Goal: Information Seeking & Learning: Learn about a topic

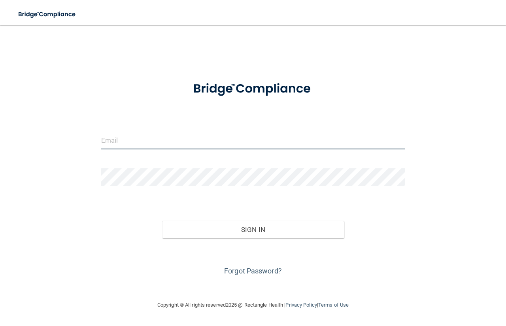
click at [170, 141] on input "email" at bounding box center [253, 141] width 304 height 18
type input "[EMAIL_ADDRESS][DOMAIN_NAME]"
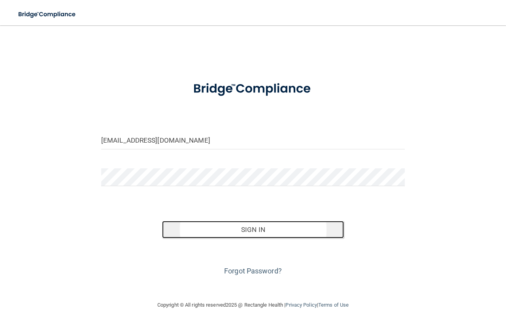
click at [287, 232] on button "Sign In" at bounding box center [253, 229] width 182 height 17
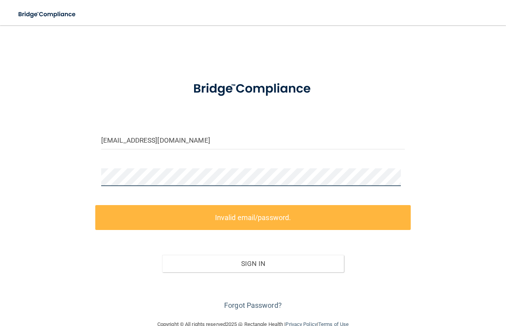
click at [11, 163] on main "bwasielewski@bayoral.com Invalid email/password. You don't have permission to a…" at bounding box center [253, 175] width 506 height 301
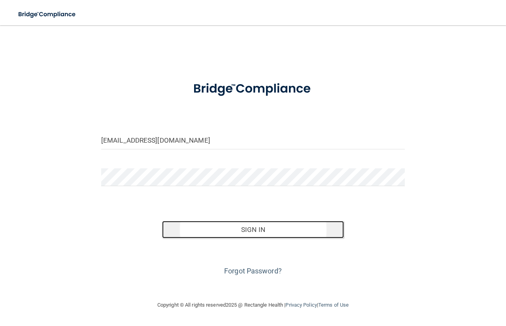
drag, startPoint x: 257, startPoint y: 229, endPoint x: 276, endPoint y: 230, distance: 18.2
click at [257, 229] on button "Sign In" at bounding box center [253, 229] width 182 height 17
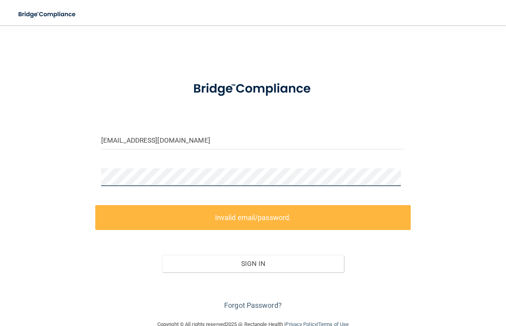
click at [0, 133] on html "Toggle navigation Manage My Enterprise Manage My Location bwasielewski@bayoral.…" at bounding box center [253, 163] width 506 height 326
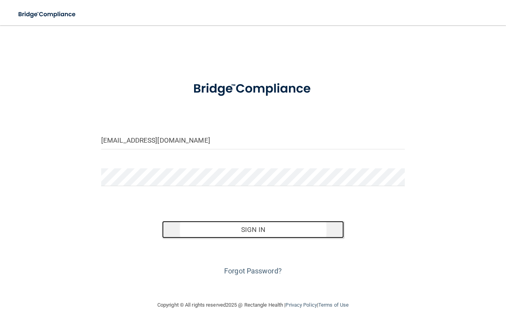
click at [298, 231] on button "Sign In" at bounding box center [253, 229] width 182 height 17
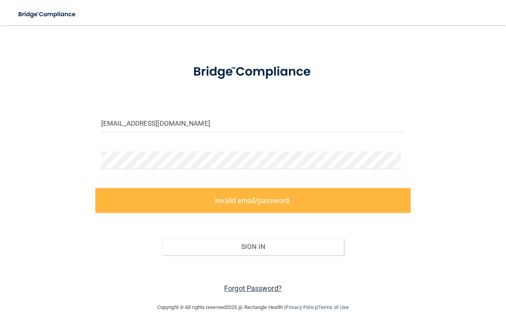
click at [253, 285] on link "Forgot Password?" at bounding box center [253, 288] width 58 height 8
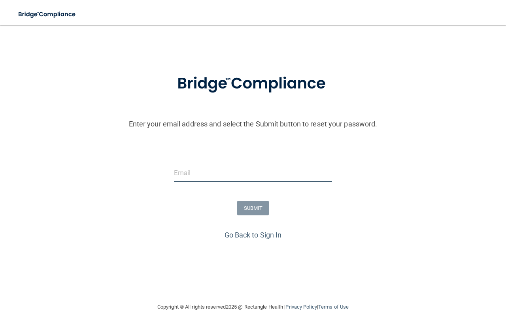
click at [230, 172] on input "email" at bounding box center [253, 173] width 158 height 18
type input "[EMAIL_ADDRESS][DOMAIN_NAME]"
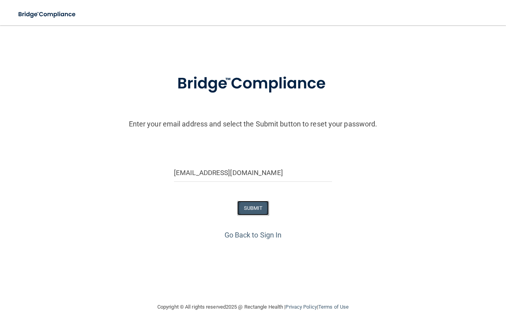
click at [248, 212] on button "SUBMIT" at bounding box center [253, 208] width 32 height 15
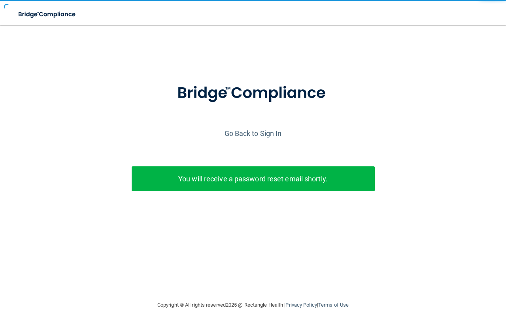
scroll to position [0, 0]
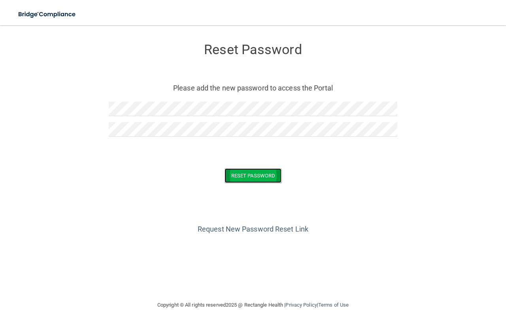
click at [250, 175] on button "Reset Password" at bounding box center [253, 175] width 57 height 15
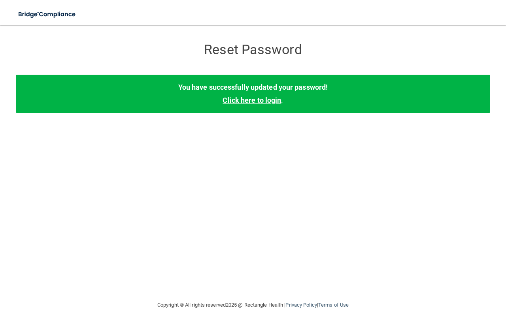
click at [256, 102] on link "Click here to login" at bounding box center [252, 100] width 59 height 8
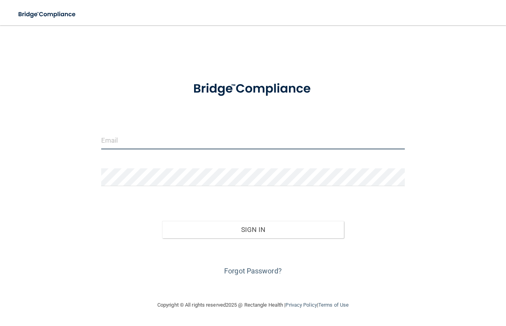
drag, startPoint x: 187, startPoint y: 138, endPoint x: 185, endPoint y: 145, distance: 7.1
click at [187, 138] on input "email" at bounding box center [253, 141] width 304 height 18
drag, startPoint x: 186, startPoint y: 141, endPoint x: 182, endPoint y: 145, distance: 5.9
click at [186, 141] on input "email" at bounding box center [253, 141] width 304 height 18
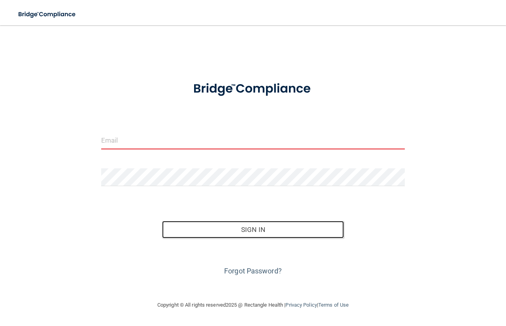
click at [227, 227] on button "Sign In" at bounding box center [253, 229] width 182 height 17
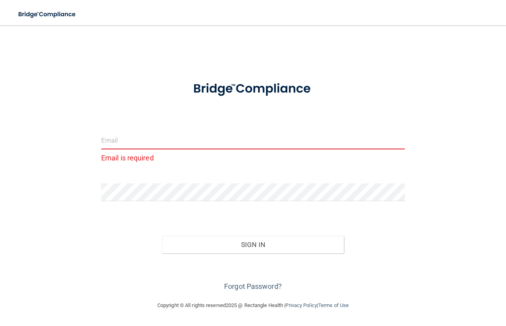
click at [125, 146] on input "email" at bounding box center [253, 141] width 304 height 18
type input "[EMAIL_ADDRESS][DOMAIN_NAME]"
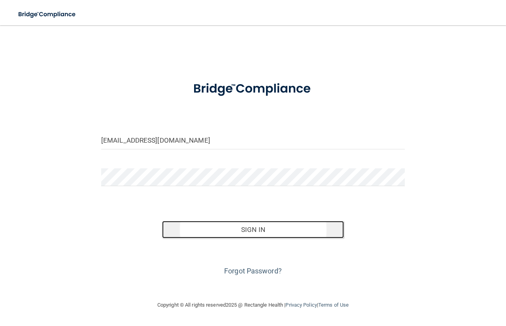
click at [238, 229] on button "Sign In" at bounding box center [253, 229] width 182 height 17
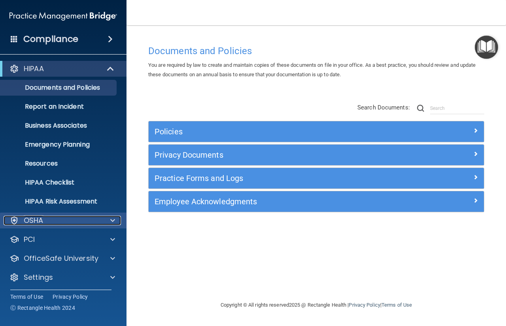
click at [56, 221] on div "OSHA" at bounding box center [53, 220] width 98 height 9
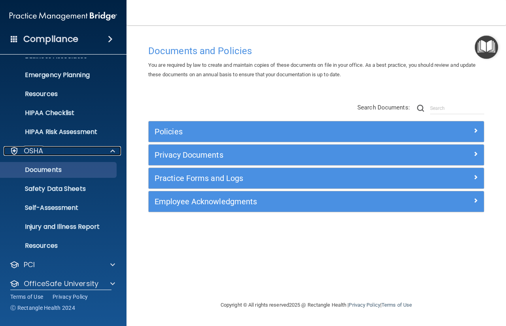
scroll to position [79, 0]
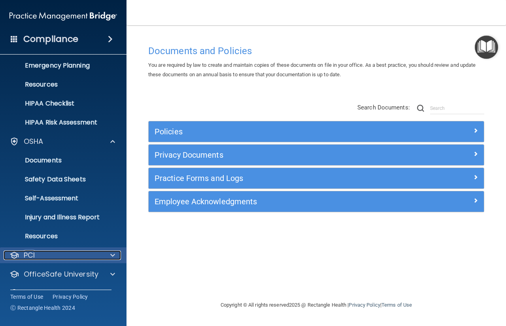
click at [60, 254] on div "PCI" at bounding box center [53, 255] width 98 height 9
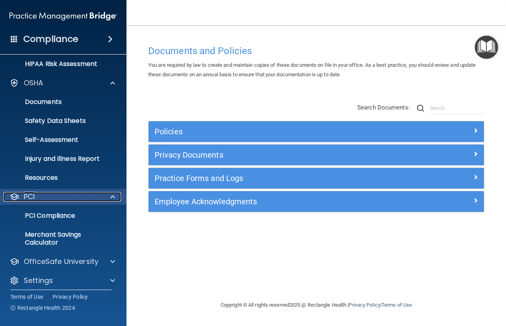
scroll to position [143, 0]
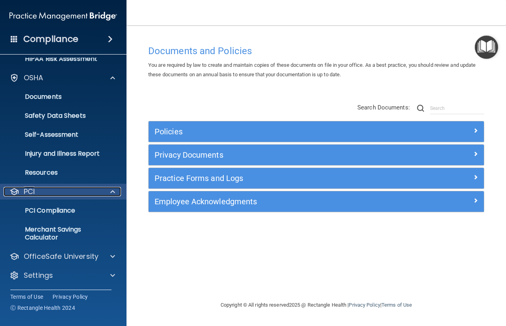
click at [91, 193] on div "PCI" at bounding box center [53, 191] width 98 height 9
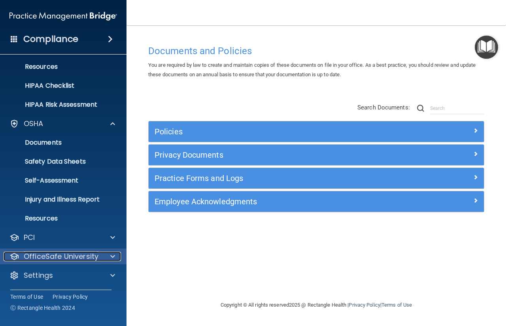
click at [93, 261] on p "OfficeSafe University" at bounding box center [61, 256] width 75 height 9
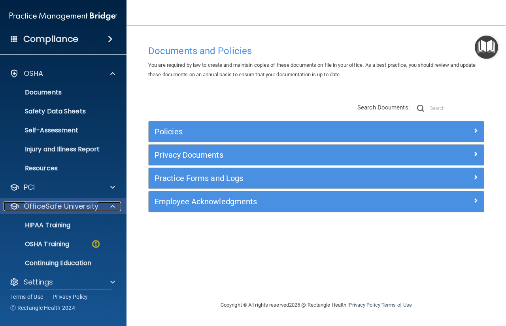
scroll to position [154, 0]
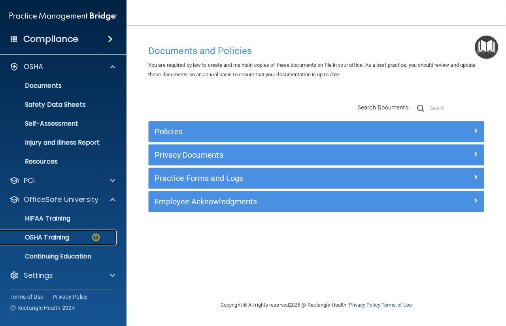
click at [56, 234] on p "OSHA Training" at bounding box center [37, 238] width 64 height 8
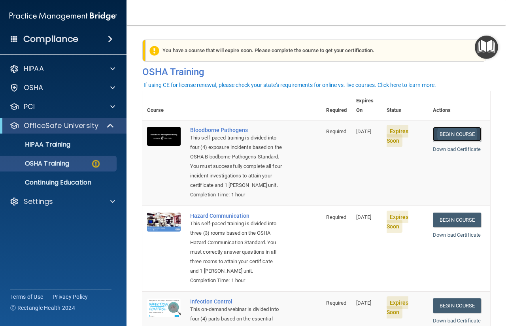
click at [461, 127] on link "Begin Course" at bounding box center [457, 134] width 48 height 15
click at [36, 205] on p "Settings" at bounding box center [38, 201] width 29 height 9
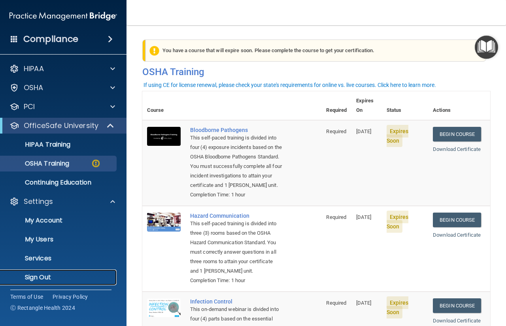
click at [46, 274] on p "Sign Out" at bounding box center [59, 278] width 108 height 8
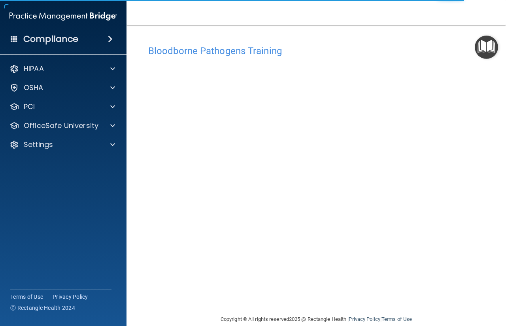
scroll to position [12, 0]
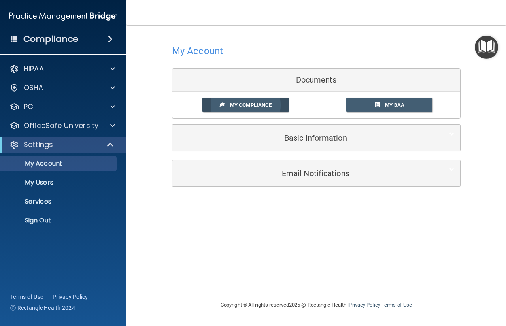
click at [262, 107] on span "My Compliance" at bounding box center [251, 105] width 42 height 6
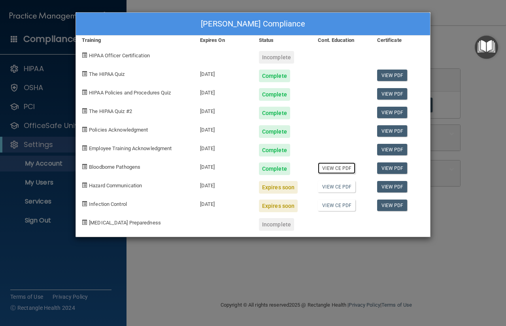
click at [350, 167] on link "View CE PDF" at bounding box center [337, 168] width 38 height 11
click at [334, 189] on link "View CE PDF" at bounding box center [337, 186] width 38 height 11
click at [275, 186] on div "Expires soon" at bounding box center [278, 187] width 39 height 13
click at [122, 183] on span "Hazard Communication" at bounding box center [115, 186] width 53 height 6
click at [456, 16] on div "Bridgette Wasielewski's Compliance Training Expires On Status Cont. Education C…" at bounding box center [253, 163] width 506 height 326
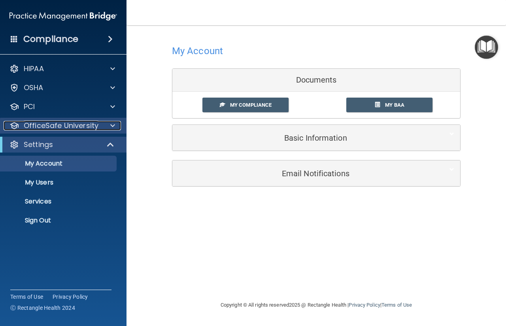
click at [66, 125] on p "OfficeSafe University" at bounding box center [61, 125] width 75 height 9
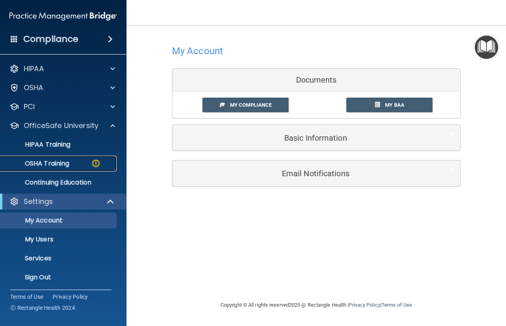
click at [57, 161] on p "OSHA Training" at bounding box center [37, 164] width 64 height 8
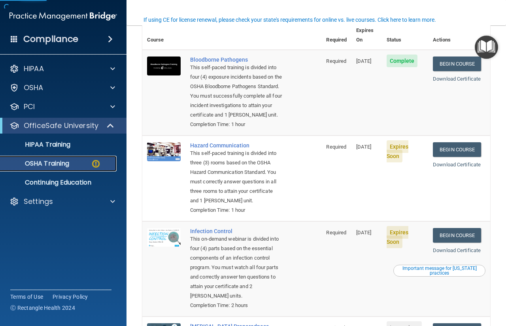
scroll to position [79, 0]
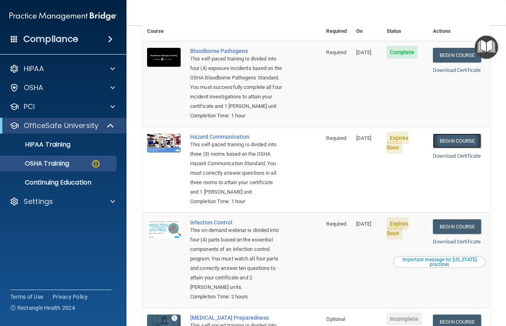
click at [460, 148] on link "Begin Course" at bounding box center [457, 141] width 48 height 15
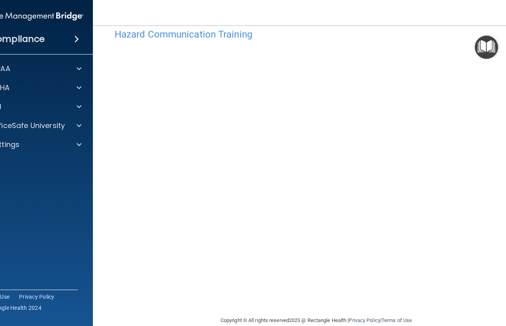
scroll to position [30, 0]
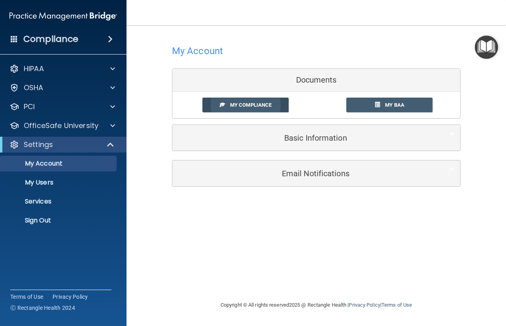
click at [254, 102] on span "My Compliance" at bounding box center [251, 105] width 42 height 6
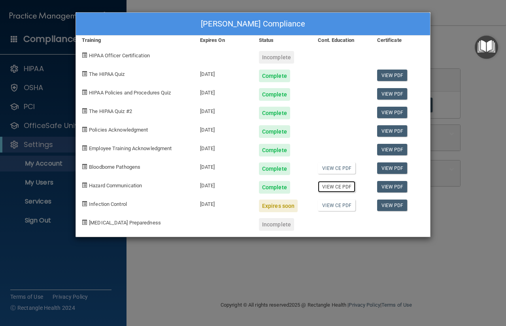
click at [337, 188] on link "View CE PDF" at bounding box center [337, 186] width 38 height 11
click at [453, 295] on div "Bridgette Wasielewski's Compliance Training Expires On Status Cont. Education C…" at bounding box center [253, 163] width 506 height 326
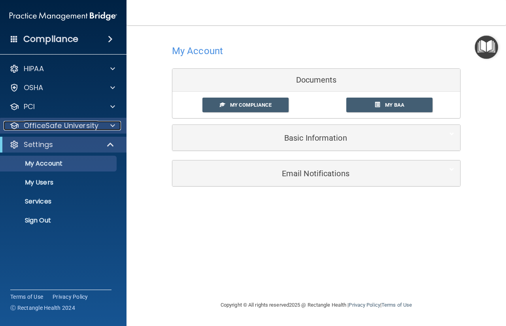
click at [46, 122] on p "OfficeSafe University" at bounding box center [61, 125] width 75 height 9
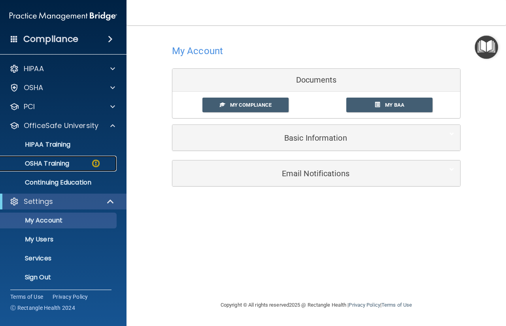
click at [48, 170] on link "OSHA Training" at bounding box center [54, 164] width 125 height 16
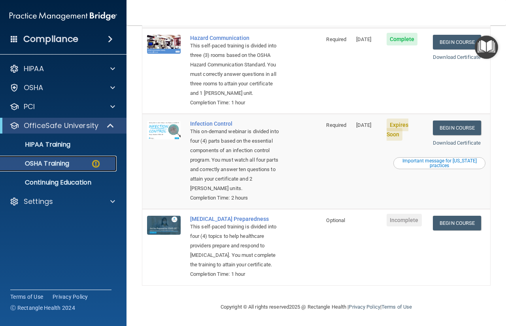
scroll to position [178, 0]
click at [453, 135] on link "Begin Course" at bounding box center [457, 128] width 48 height 15
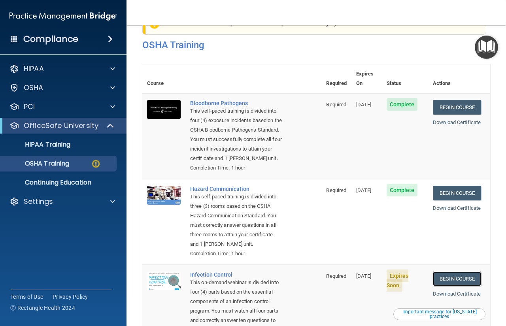
scroll to position [0, 0]
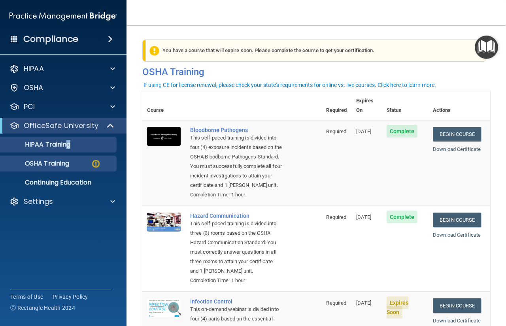
click at [69, 152] on ul "HIPAA Training OSHA Training Continuing Education" at bounding box center [63, 162] width 143 height 57
click at [70, 145] on p "HIPAA Training" at bounding box center [37, 145] width 65 height 8
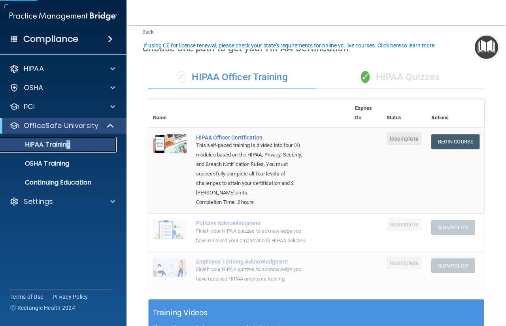
scroll to position [40, 0]
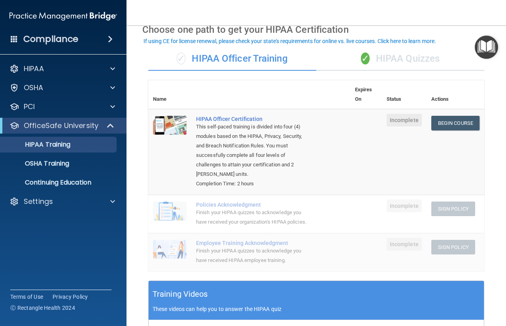
click at [361, 59] on span "✓" at bounding box center [365, 59] width 9 height 12
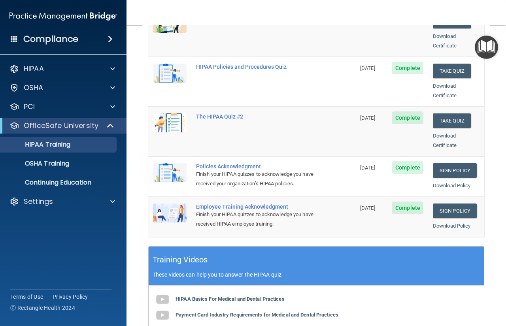
scroll to position [158, 0]
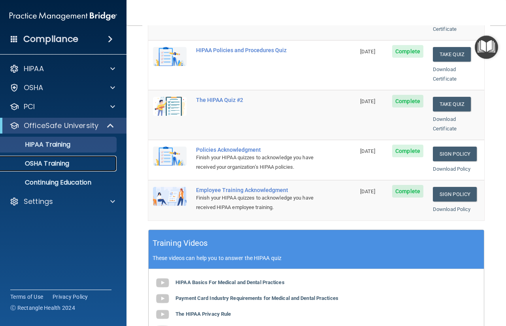
click at [45, 161] on p "OSHA Training" at bounding box center [37, 164] width 64 height 8
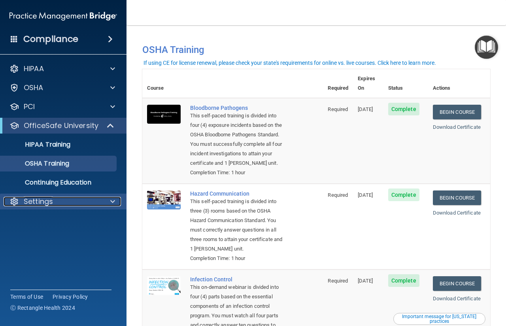
click at [64, 203] on div "Settings" at bounding box center [53, 201] width 98 height 9
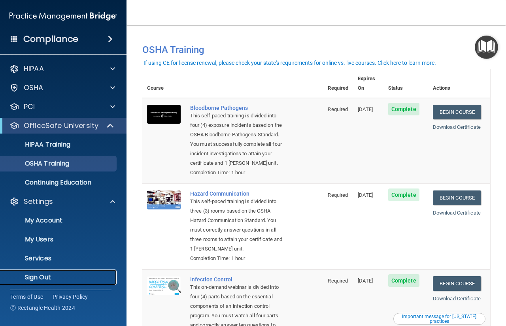
click at [43, 275] on p "Sign Out" at bounding box center [59, 278] width 108 height 8
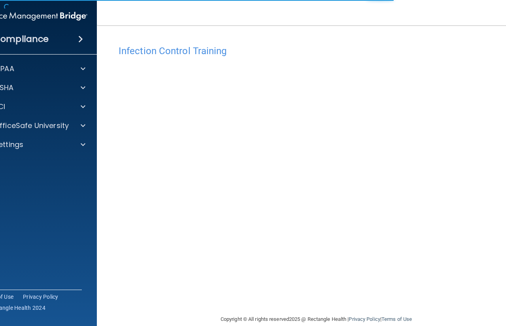
scroll to position [12, 0]
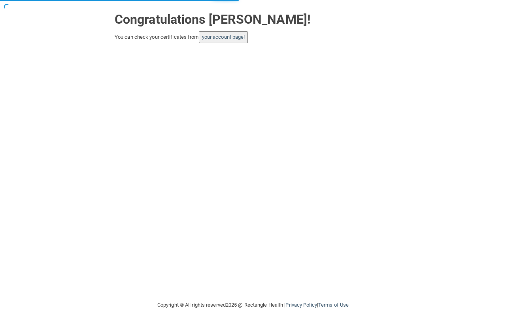
click at [230, 42] on button "your account page!" at bounding box center [223, 37] width 49 height 12
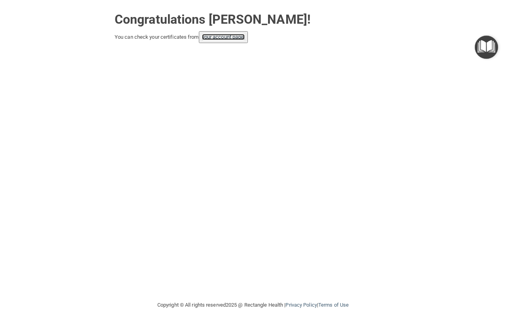
click at [231, 37] on link "your account page!" at bounding box center [223, 37] width 43 height 6
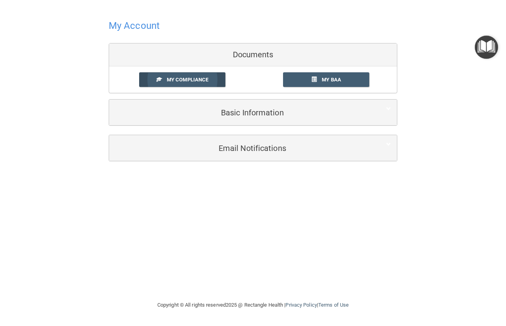
click at [200, 77] on span "My Compliance" at bounding box center [188, 80] width 42 height 6
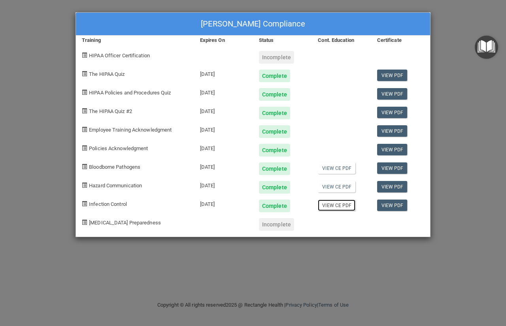
click at [339, 204] on link "View CE PDF" at bounding box center [337, 205] width 38 height 11
